Goal: Find specific page/section: Find specific page/section

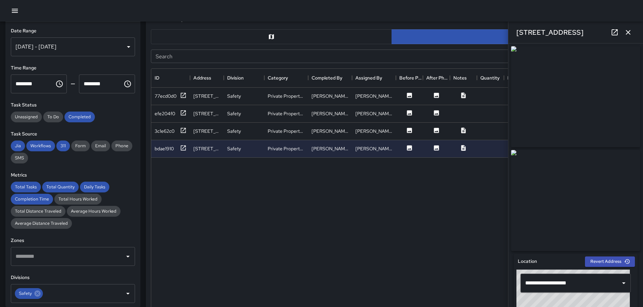
scroll to position [246, 476]
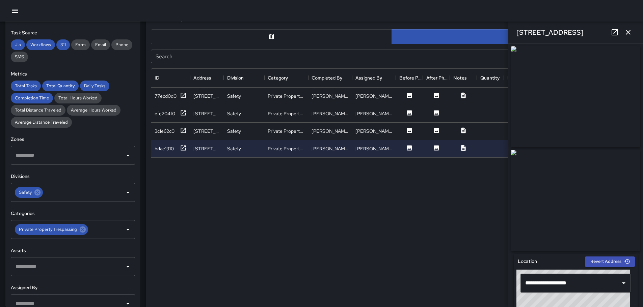
click at [19, 7] on icon "button" at bounding box center [15, 11] width 8 height 8
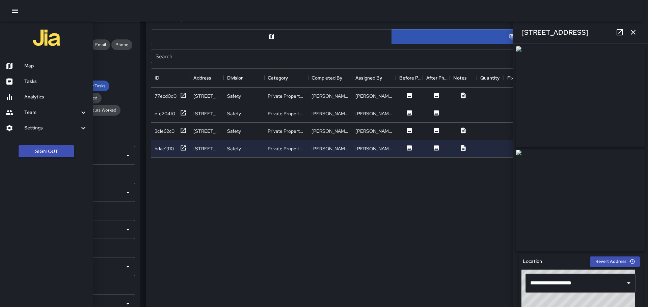
click at [47, 97] on h6 "Analytics" at bounding box center [55, 96] width 63 height 7
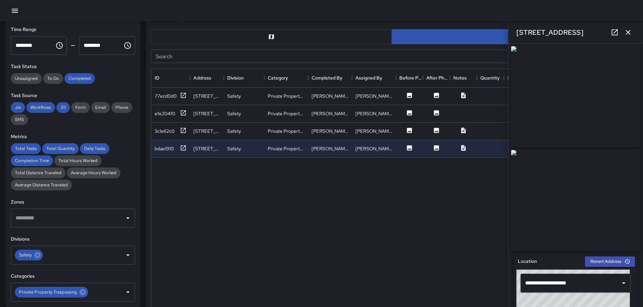
scroll to position [0, 0]
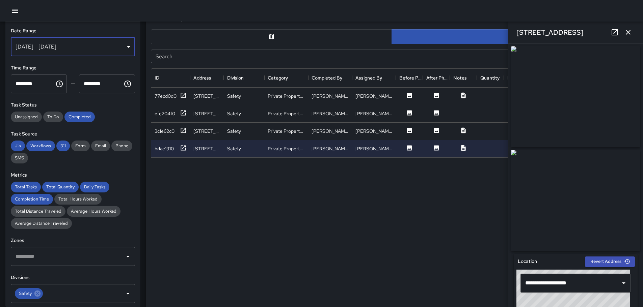
click at [123, 48] on div "[DATE] - [DATE]" at bounding box center [73, 46] width 124 height 19
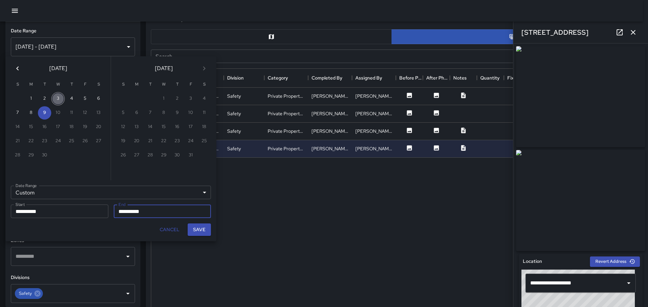
click at [61, 99] on button "3" at bounding box center [57, 98] width 13 height 13
type input "**********"
click at [60, 99] on button "3" at bounding box center [57, 98] width 13 height 13
type input "**********"
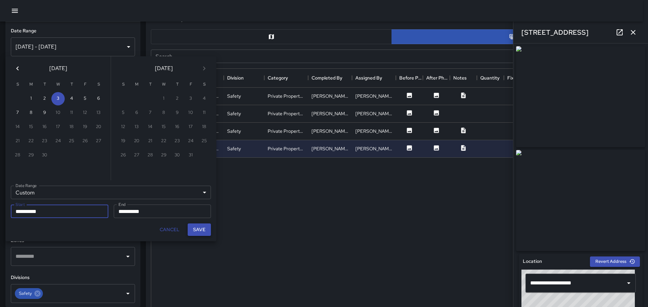
click at [204, 228] on button "Save" at bounding box center [199, 230] width 23 height 12
type input "**********"
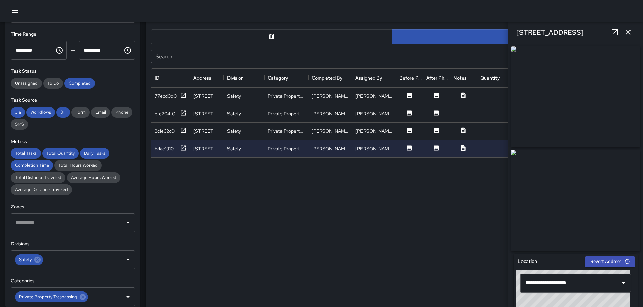
scroll to position [67, 0]
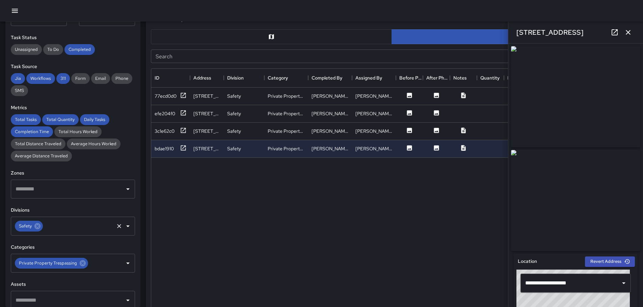
click at [34, 228] on icon at bounding box center [37, 226] width 7 height 7
click at [124, 228] on icon "Open" at bounding box center [128, 226] width 8 height 8
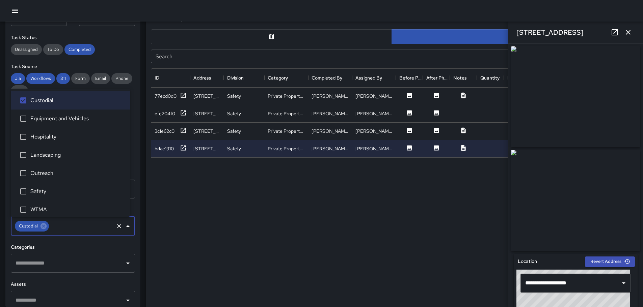
scroll to position [5, 0]
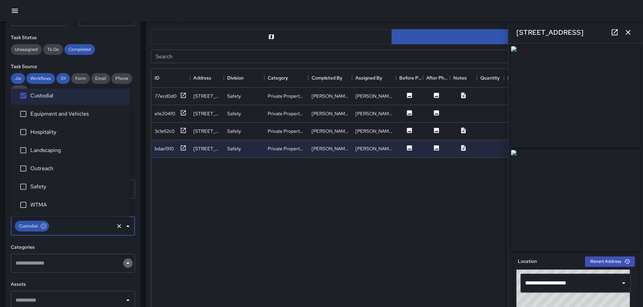
click at [124, 264] on icon "Open" at bounding box center [128, 263] width 8 height 8
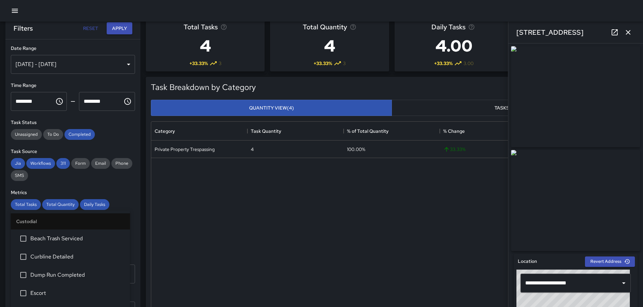
scroll to position [0, 0]
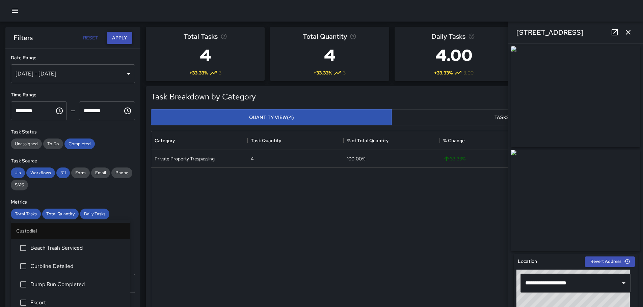
click at [121, 35] on button "Apply" at bounding box center [120, 38] width 26 height 12
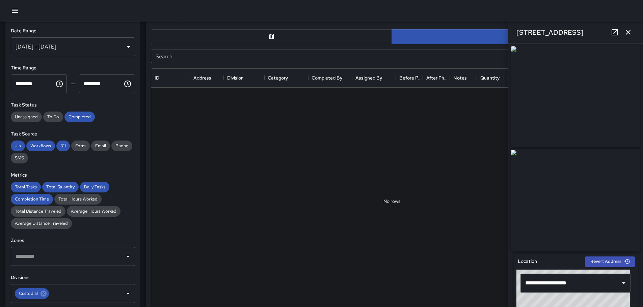
scroll to position [67, 0]
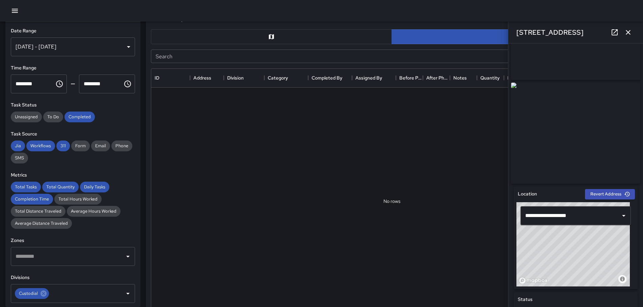
click at [627, 30] on icon "button" at bounding box center [628, 32] width 8 height 8
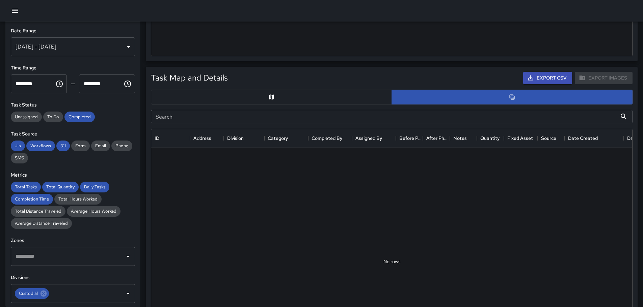
scroll to position [270, 0]
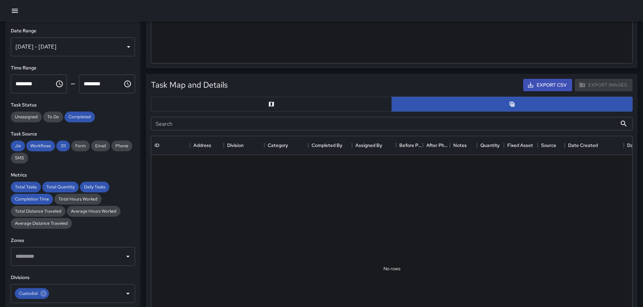
click at [296, 107] on button "button" at bounding box center [271, 104] width 241 height 15
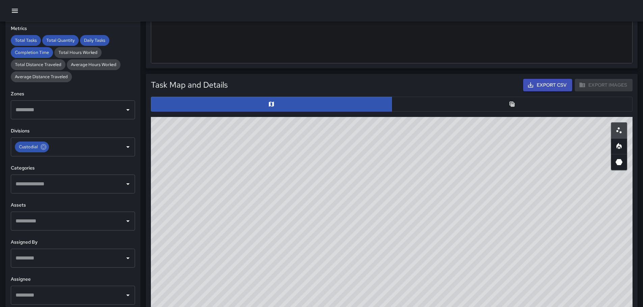
scroll to position [150, 0]
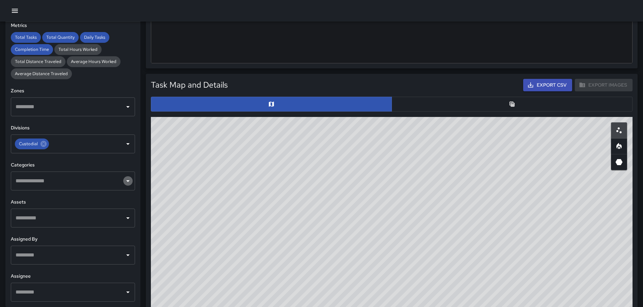
click at [125, 179] on icon "Open" at bounding box center [128, 181] width 8 height 8
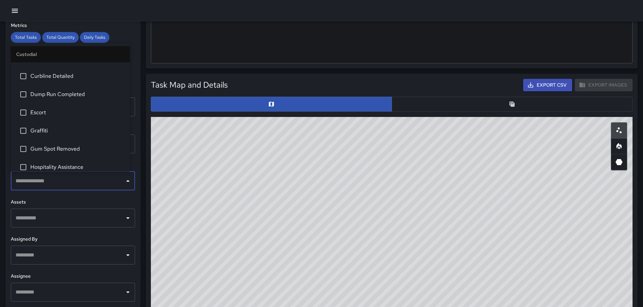
scroll to position [0, 0]
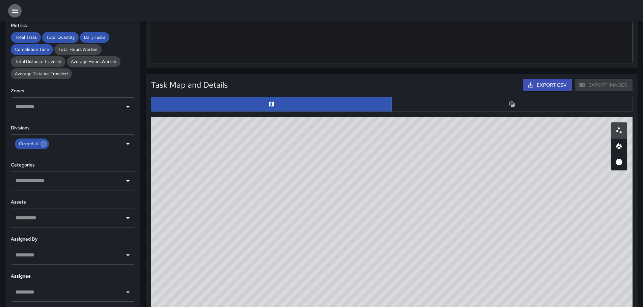
click at [20, 9] on button "button" at bounding box center [14, 10] width 13 height 13
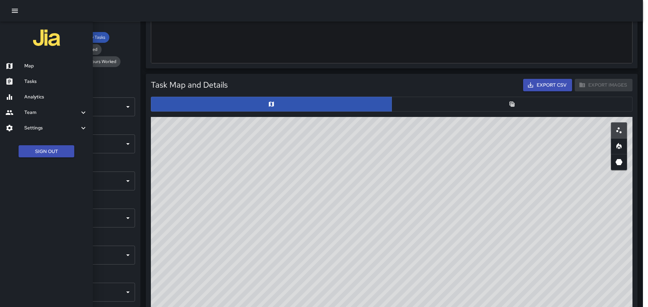
click at [36, 95] on h6 "Analytics" at bounding box center [55, 96] width 63 height 7
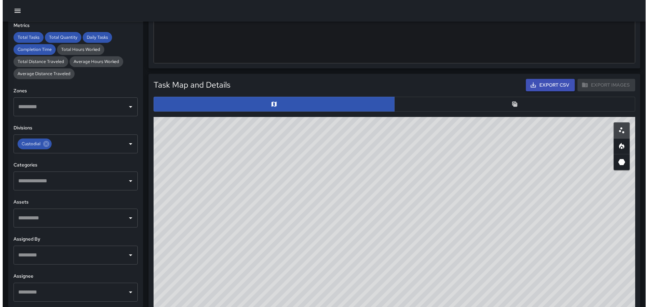
scroll to position [5, 5]
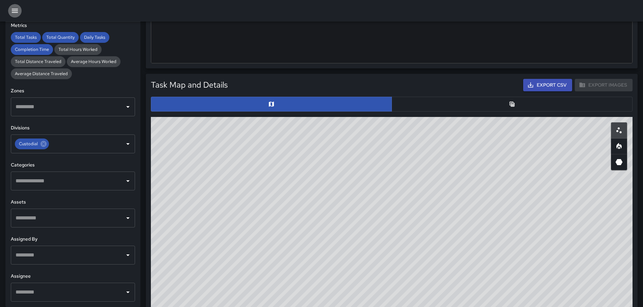
click at [18, 9] on icon "button" at bounding box center [15, 11] width 8 height 8
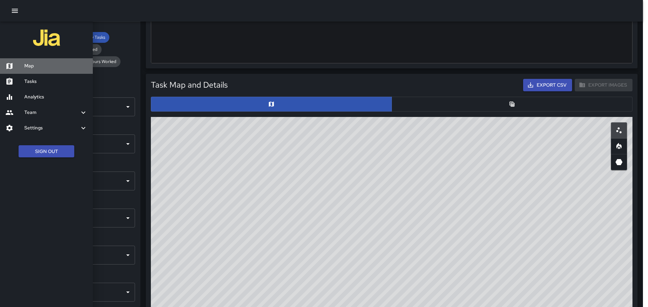
click at [32, 66] on h6 "Map" at bounding box center [55, 65] width 63 height 7
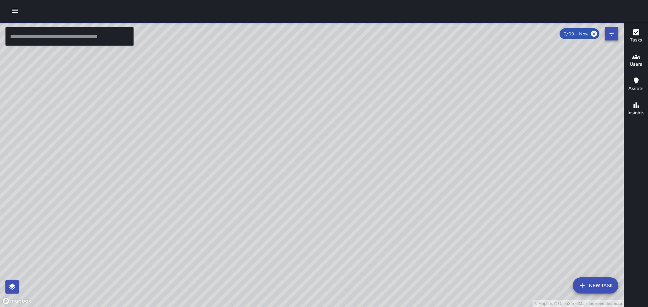
click at [611, 36] on icon "Filters" at bounding box center [611, 34] width 8 height 8
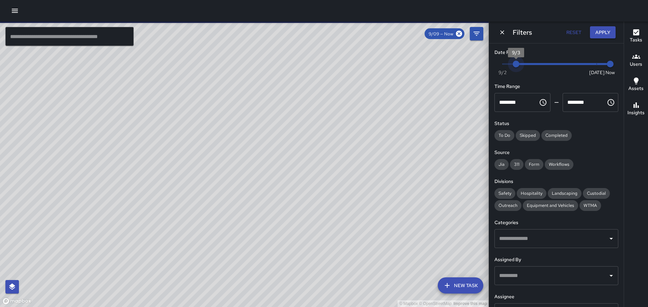
click at [517, 63] on span "Now [DATE] [DATE] 9:12 pm" at bounding box center [556, 64] width 108 height 10
click at [526, 64] on span "9/4" at bounding box center [529, 64] width 7 height 7
click at [518, 64] on span "Now [DATE] [DATE] 9:12 pm" at bounding box center [556, 64] width 108 height 10
type input "*"
drag, startPoint x: 602, startPoint y: 65, endPoint x: 536, endPoint y: 63, distance: 65.5
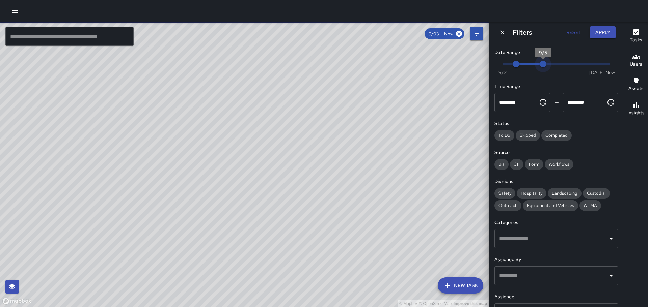
click at [540, 62] on span "9/5" at bounding box center [543, 64] width 7 height 7
type input "*"
drag, startPoint x: 540, startPoint y: 62, endPoint x: 518, endPoint y: 60, distance: 22.4
click at [518, 60] on span "Now [DATE] 9/3 9/4" at bounding box center [556, 64] width 108 height 10
drag, startPoint x: 500, startPoint y: 134, endPoint x: 533, endPoint y: 138, distance: 33.3
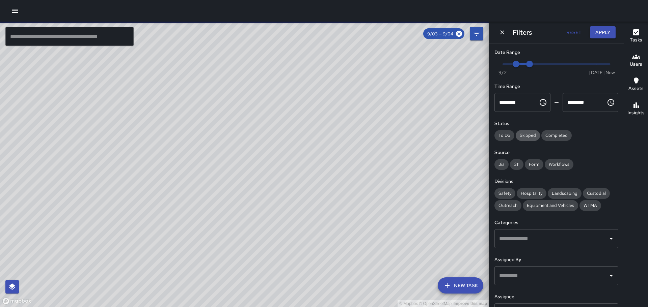
click at [505, 134] on span "To Do" at bounding box center [504, 136] width 20 height 6
drag, startPoint x: 503, startPoint y: 134, endPoint x: 552, endPoint y: 138, distance: 48.8
click at [511, 134] on span "To Do" at bounding box center [504, 136] width 20 height 6
click at [559, 135] on span "Completed" at bounding box center [556, 136] width 30 height 6
drag, startPoint x: 562, startPoint y: 161, endPoint x: 539, endPoint y: 166, distance: 24.2
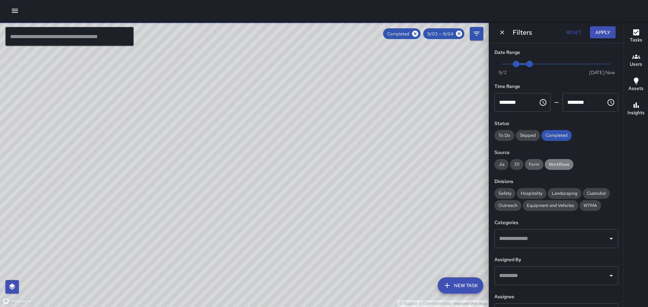
click at [560, 161] on div "Workflows" at bounding box center [559, 164] width 29 height 11
drag, startPoint x: 534, startPoint y: 166, endPoint x: 517, endPoint y: 164, distance: 16.9
click at [531, 166] on span "Form" at bounding box center [534, 165] width 19 height 6
drag, startPoint x: 514, startPoint y: 164, endPoint x: 500, endPoint y: 163, distance: 13.8
click at [511, 164] on span "311" at bounding box center [516, 165] width 13 height 6
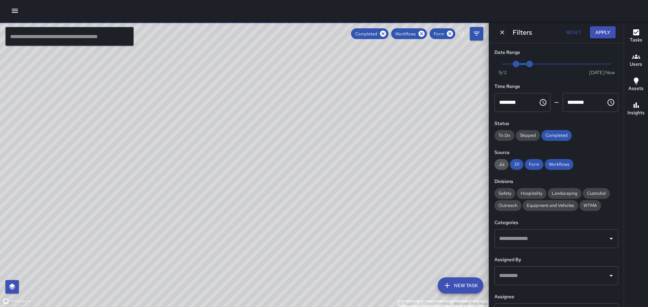
click at [498, 163] on span "Jia" at bounding box center [501, 165] width 14 height 6
click at [596, 193] on span "Custodial" at bounding box center [596, 194] width 27 height 6
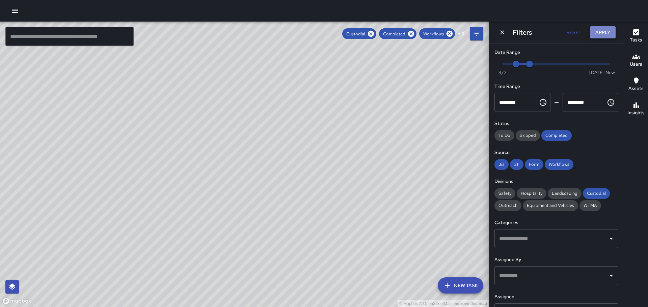
click at [605, 31] on button "Apply" at bounding box center [603, 32] width 26 height 12
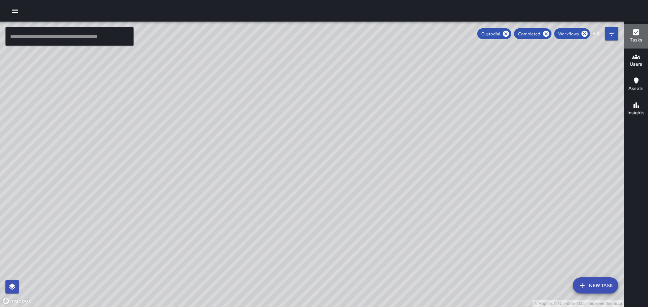
click at [635, 35] on icon "button" at bounding box center [636, 32] width 6 height 6
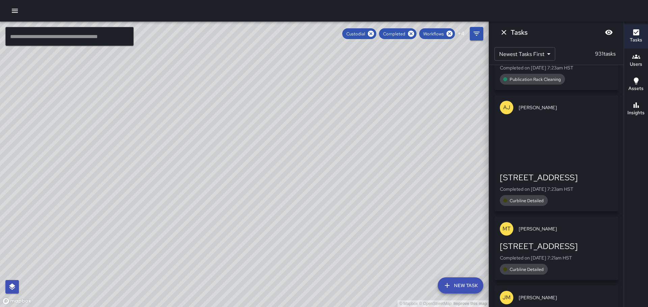
scroll to position [32428, 0]
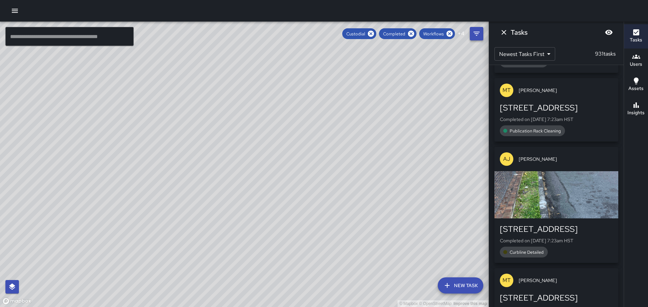
click at [471, 33] on button "Filters" at bounding box center [476, 33] width 13 height 13
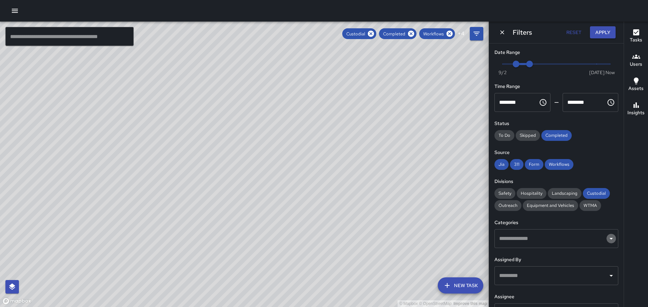
click at [607, 241] on icon "Open" at bounding box center [611, 239] width 8 height 8
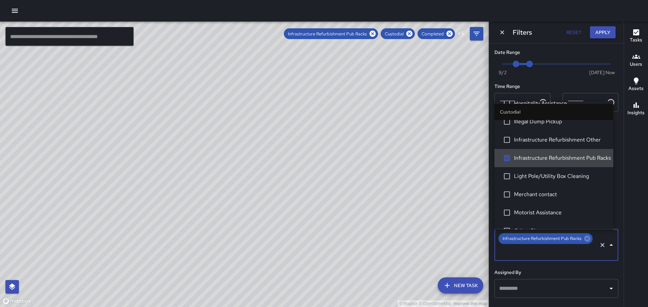
scroll to position [824, 0]
click at [599, 29] on button "Apply" at bounding box center [603, 32] width 26 height 12
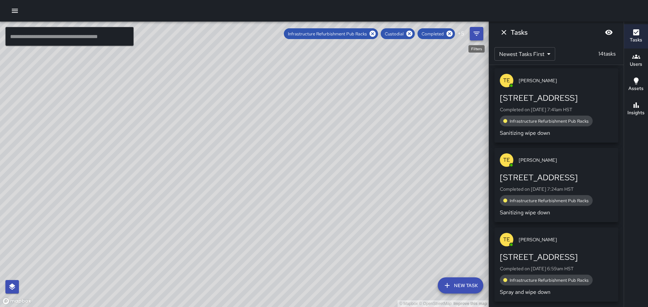
click at [477, 34] on icon "Filters" at bounding box center [476, 34] width 6 height 4
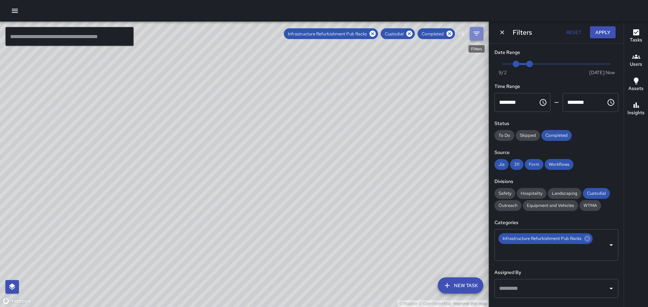
click at [478, 35] on icon "Filters" at bounding box center [476, 34] width 8 height 8
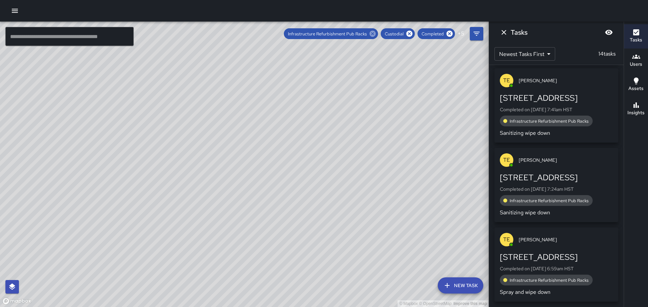
click at [370, 34] on icon at bounding box center [372, 33] width 7 height 7
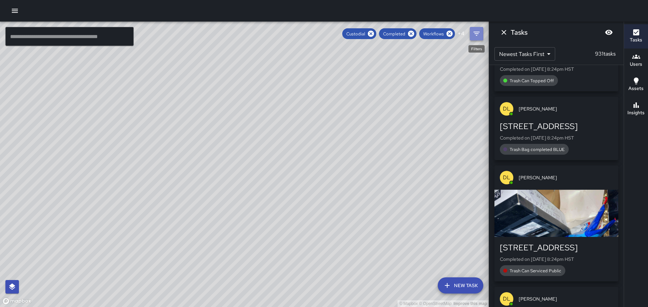
click at [474, 34] on icon "Filters" at bounding box center [476, 34] width 6 height 4
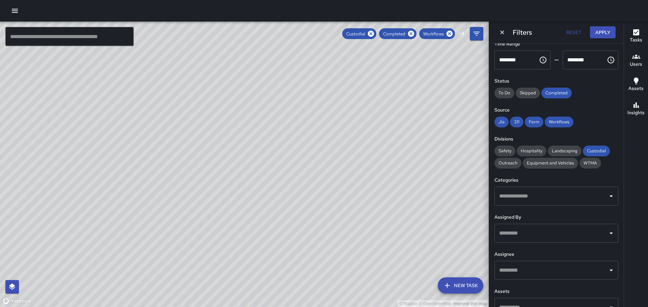
scroll to position [58, 0]
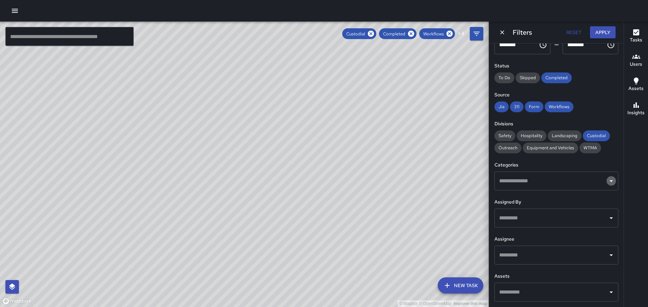
click at [609, 181] on icon "Open" at bounding box center [610, 182] width 3 height 2
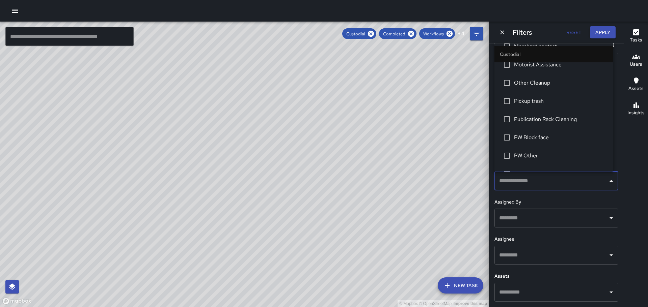
scroll to position [209, 0]
